Goal: Entertainment & Leisure: Consume media (video, audio)

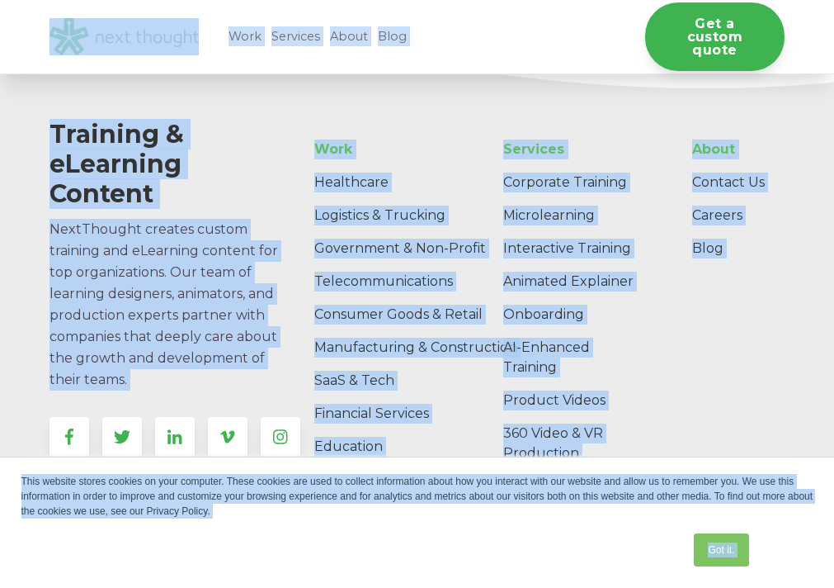
scroll to position [885, 0]
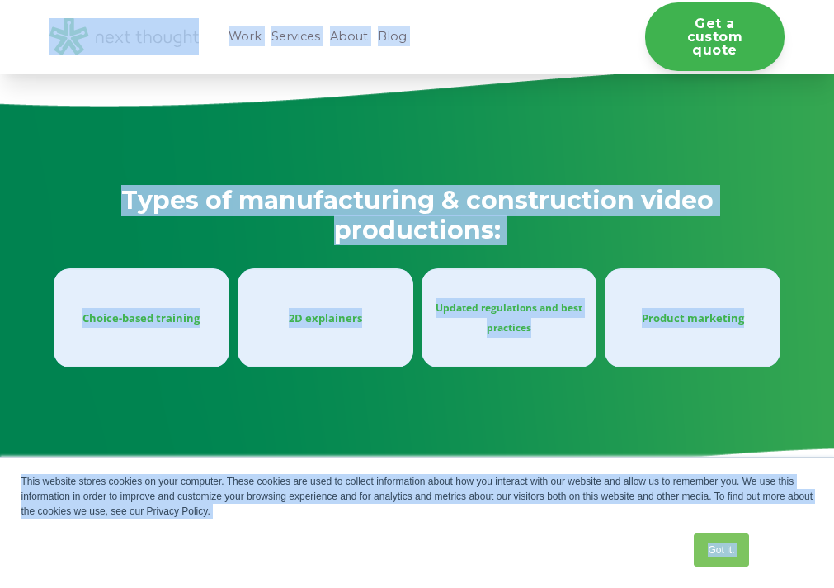
click at [691, 308] on div "Product marketing" at bounding box center [692, 318] width 149 height 20
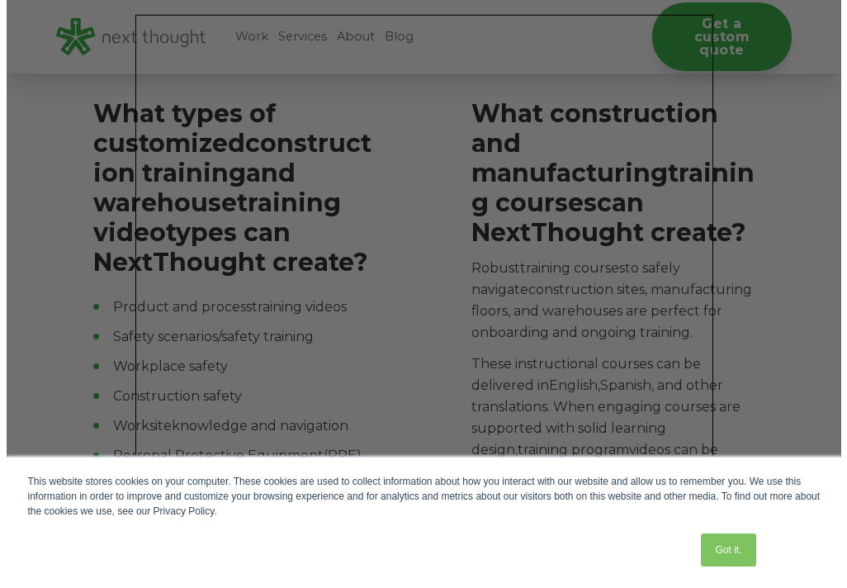
scroll to position [2914, 0]
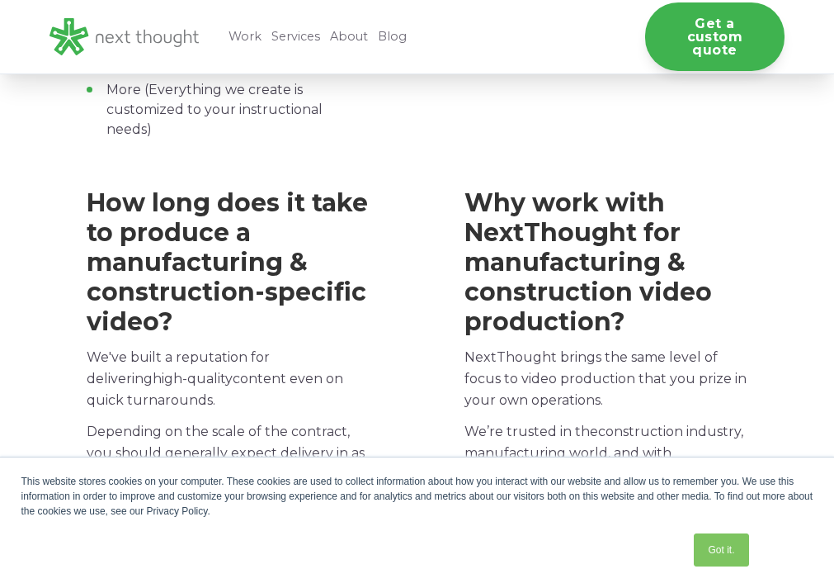
scroll to position [1967, 0]
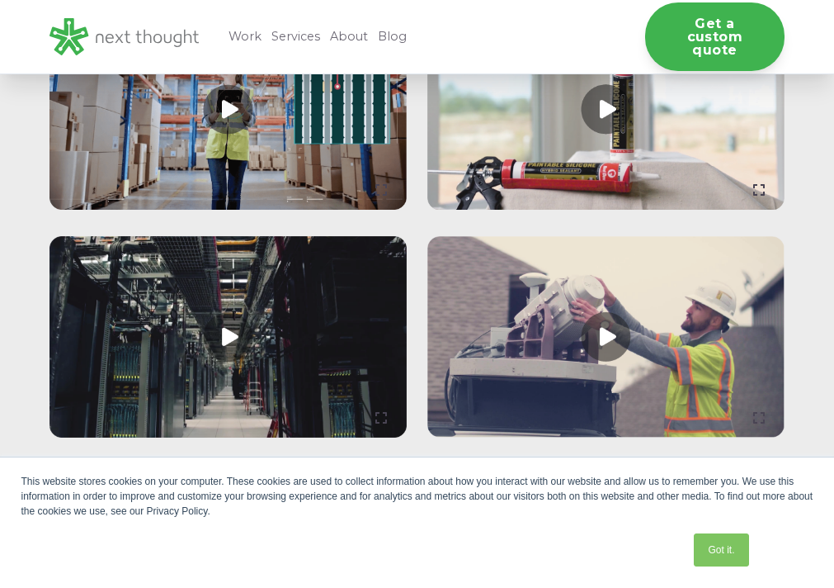
click at [229, 294] on link at bounding box center [228, 336] width 357 height 201
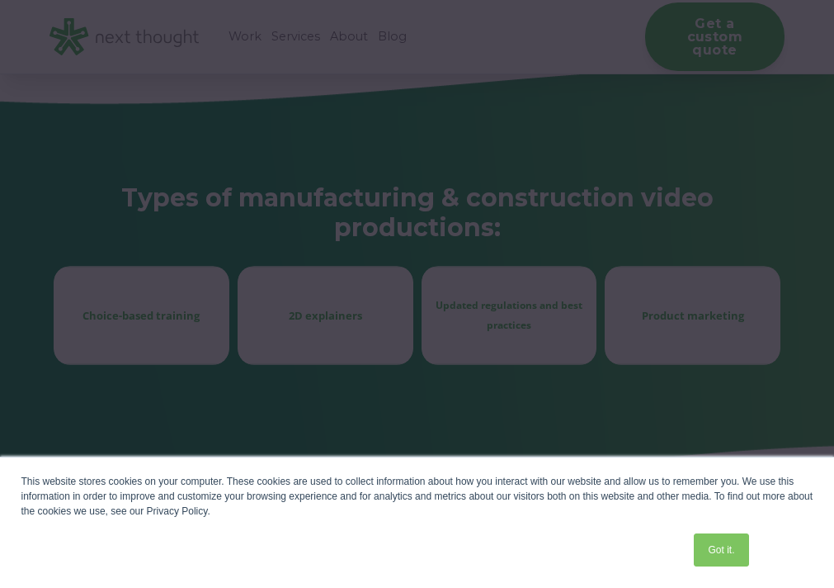
scroll to position [4379, 0]
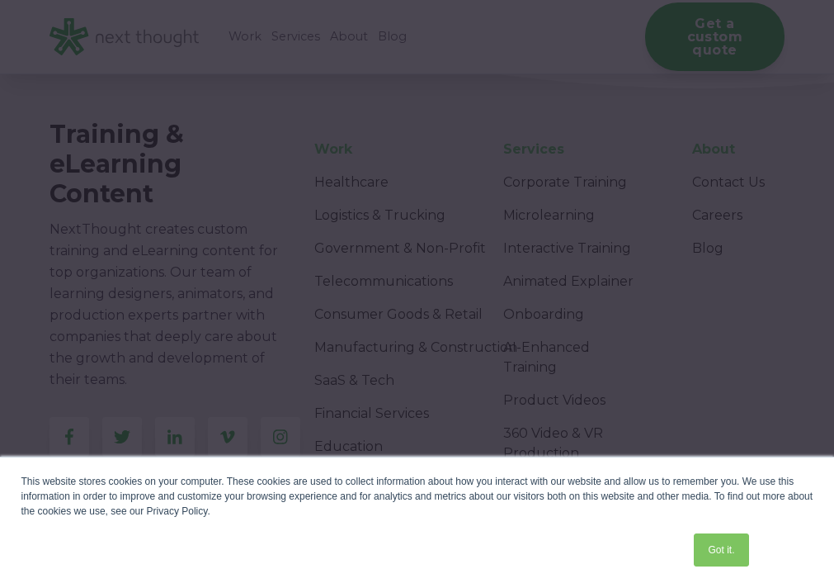
click at [401, 508] on div "This website stores cookies on your computer. These cookies are used to collect…" at bounding box center [417, 496] width 792 height 45
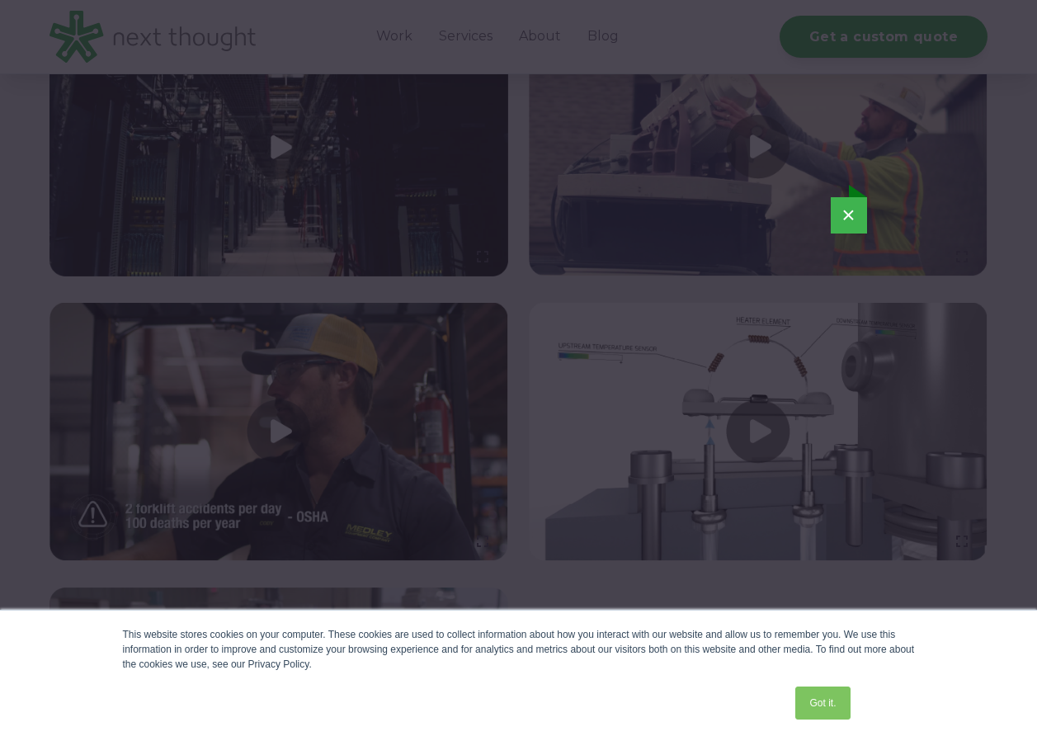
scroll to position [4119, 0]
